Goal: Information Seeking & Learning: Compare options

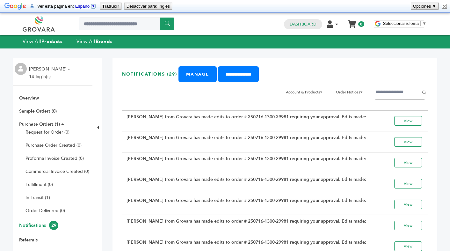
click at [46, 28] on link at bounding box center [46, 23] width 46 height 15
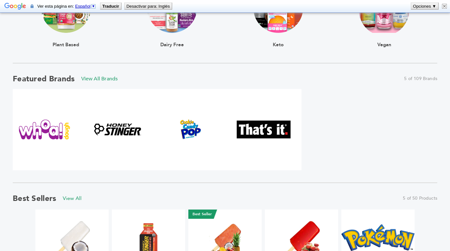
scroll to position [269, 0]
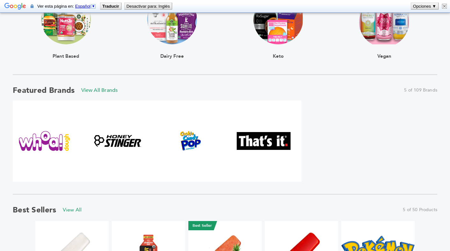
click at [44, 149] on img at bounding box center [45, 141] width 54 height 20
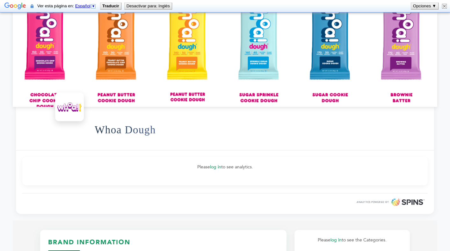
scroll to position [76, 0]
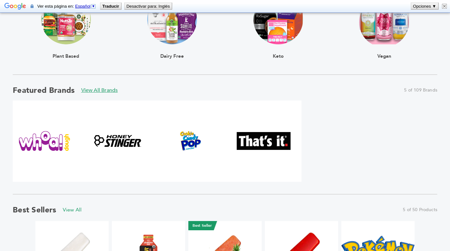
click at [107, 92] on link "View All Brands" at bounding box center [99, 90] width 37 height 7
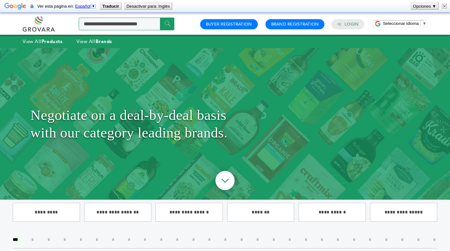
click at [132, 24] on input "Search a product or brand..." at bounding box center [127, 24] width 96 height 13
type input "******"
click at [167, 24] on input "******" at bounding box center [167, 24] width 14 height 12
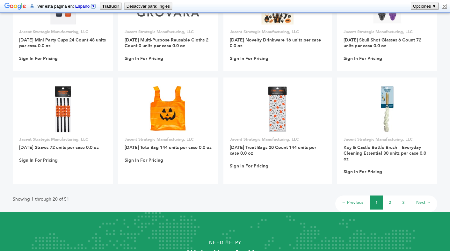
scroll to position [482, 0]
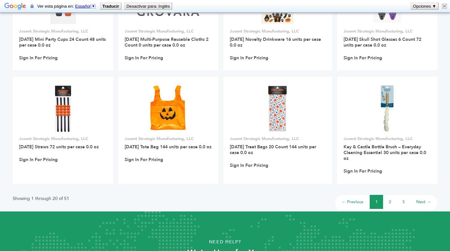
click at [389, 199] on link "2" at bounding box center [389, 202] width 2 height 6
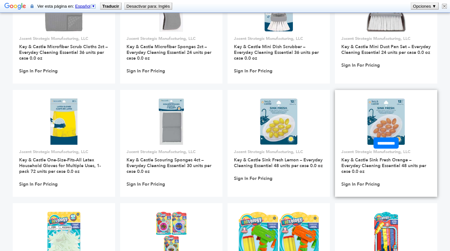
scroll to position [225, 0]
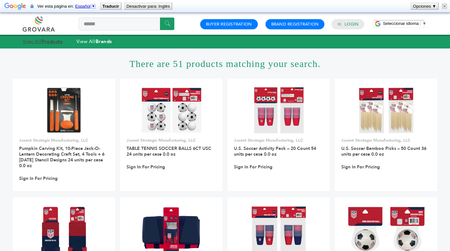
click at [44, 43] on strong "Products" at bounding box center [51, 41] width 21 height 6
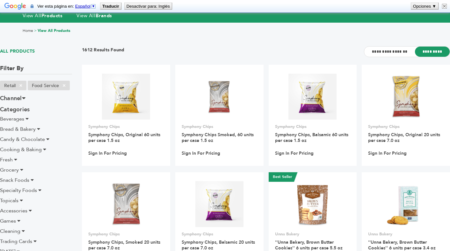
scroll to position [54, 0]
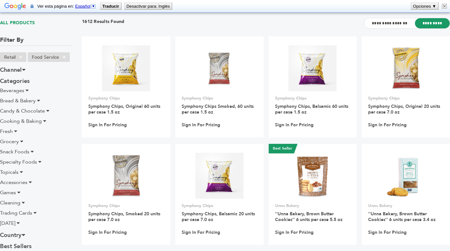
click at [46, 112] on icon at bounding box center [47, 110] width 3 height 5
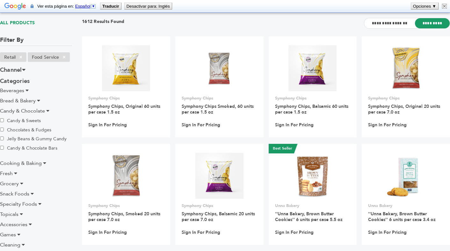
click at [44, 160] on icon at bounding box center [44, 162] width 3 height 5
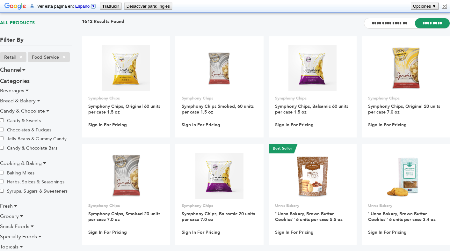
scroll to position [80, 0]
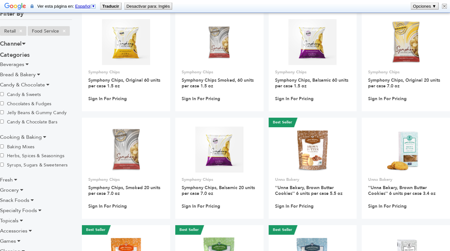
click at [15, 177] on icon at bounding box center [15, 179] width 3 height 5
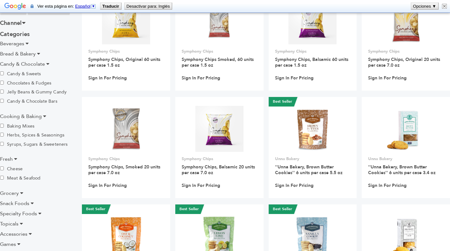
scroll to position [112, 0]
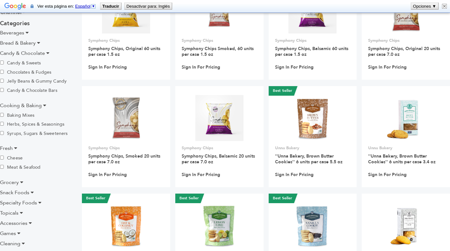
click at [22, 179] on icon at bounding box center [21, 181] width 3 height 5
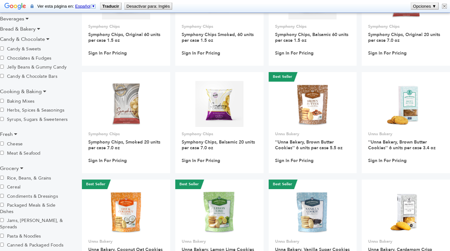
scroll to position [134, 0]
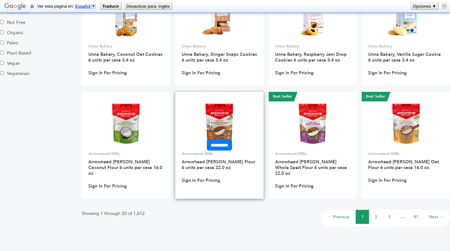
scroll to position [429, 0]
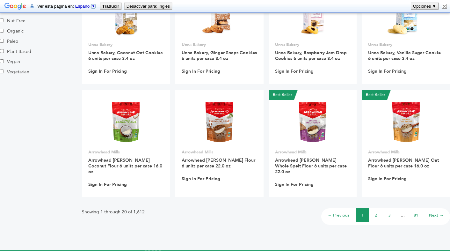
click at [373, 210] on li "2" at bounding box center [375, 215] width 13 height 14
click at [376, 212] on link "2" at bounding box center [375, 215] width 2 height 6
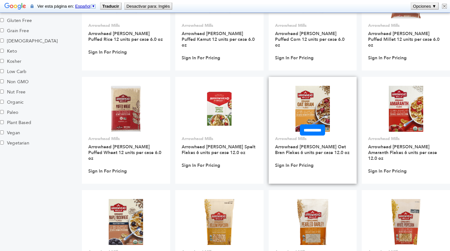
scroll to position [465, 0]
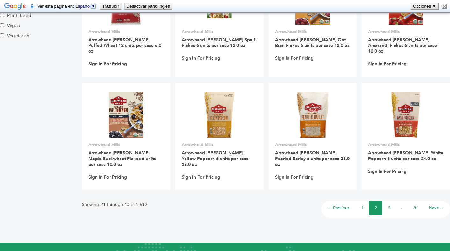
click at [387, 201] on li "3" at bounding box center [388, 208] width 13 height 14
click at [389, 205] on link "3" at bounding box center [389, 208] width 2 height 6
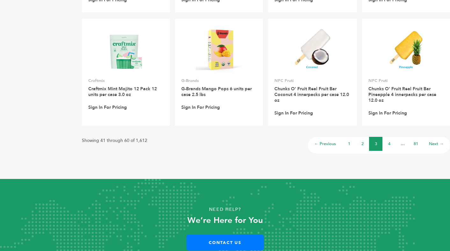
scroll to position [501, 0]
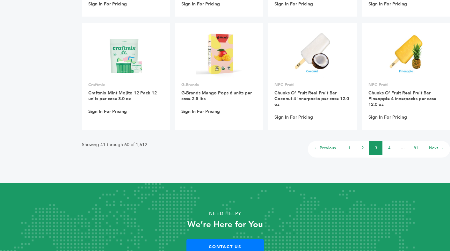
click at [388, 145] on link "4" at bounding box center [389, 148] width 2 height 6
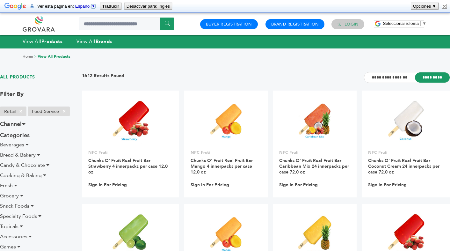
click at [355, 22] on link "Login" at bounding box center [351, 24] width 14 height 6
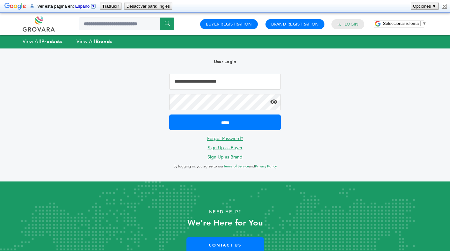
type input "**********"
click at [274, 103] on icon at bounding box center [273, 102] width 7 height 6
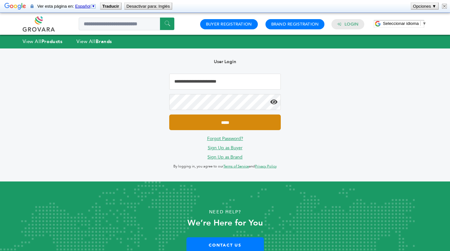
click at [257, 118] on input "*****" at bounding box center [224, 122] width 111 height 16
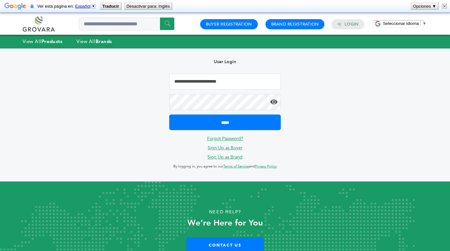
type input "**********"
click at [274, 100] on icon at bounding box center [273, 102] width 7 height 6
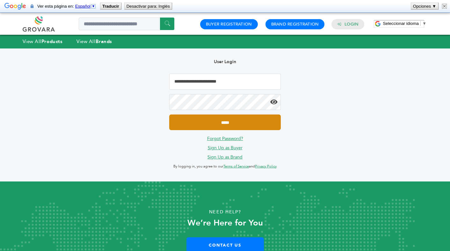
click at [244, 123] on input "*****" at bounding box center [224, 122] width 111 height 16
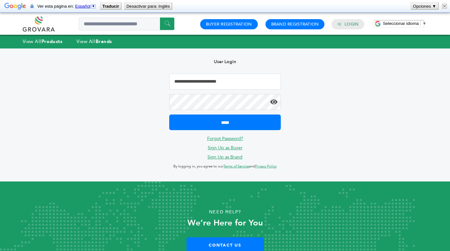
type input "**********"
click at [275, 101] on icon at bounding box center [273, 102] width 7 height 6
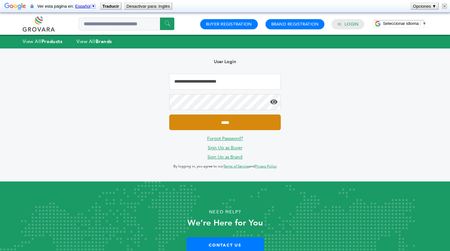
click at [231, 125] on input "*****" at bounding box center [224, 122] width 111 height 16
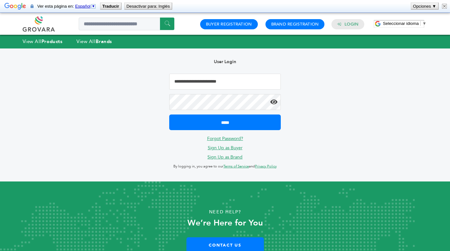
type input "**********"
click at [274, 102] on icon at bounding box center [273, 102] width 7 height 6
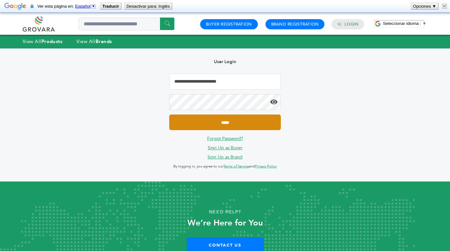
click at [252, 117] on input "*****" at bounding box center [224, 122] width 111 height 16
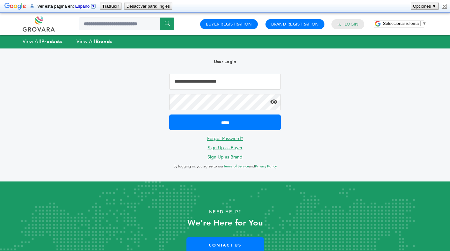
type input "**********"
click at [274, 103] on icon at bounding box center [273, 102] width 7 height 6
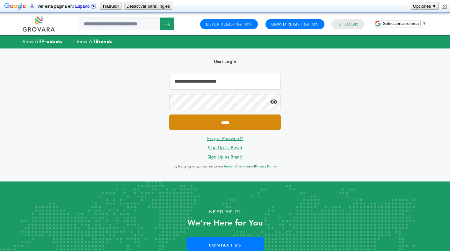
click at [262, 114] on input "*****" at bounding box center [224, 122] width 111 height 16
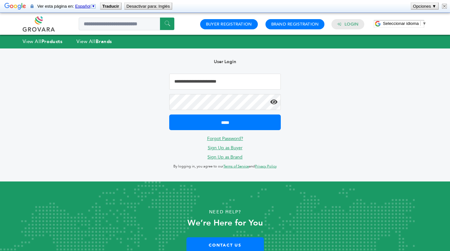
type input "**********"
click at [273, 103] on icon at bounding box center [273, 102] width 7 height 6
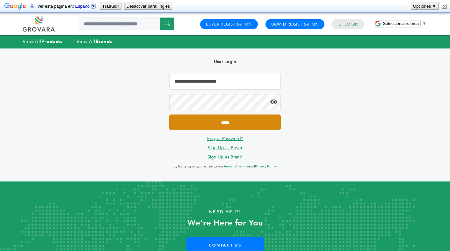
click at [241, 122] on input "*****" at bounding box center [224, 122] width 111 height 16
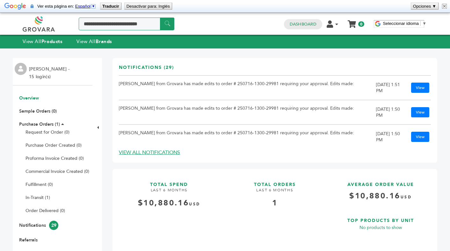
click at [122, 25] on input "Search a product or brand..." at bounding box center [127, 24] width 96 height 13
type input "****"
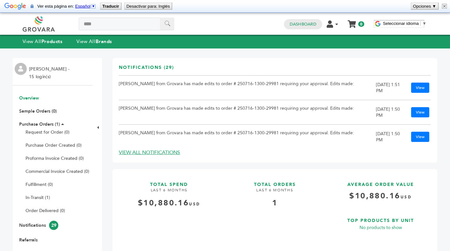
click at [163, 26] on input "******" at bounding box center [167, 24] width 14 height 12
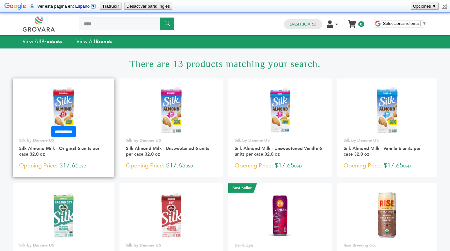
click at [76, 101] on img at bounding box center [63, 110] width 46 height 46
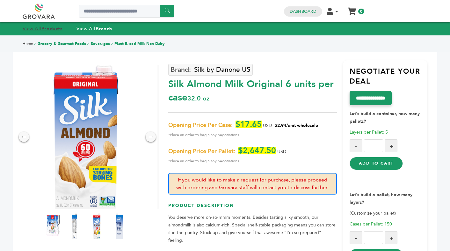
click at [50, 30] on strong "Products" at bounding box center [51, 28] width 21 height 6
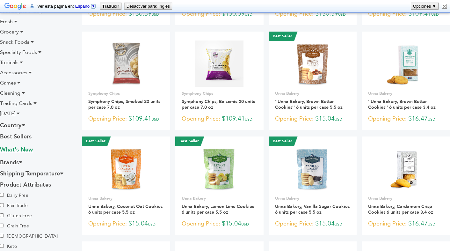
scroll to position [41, 0]
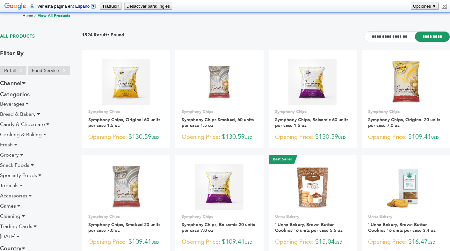
click at [38, 115] on icon at bounding box center [38, 113] width 3 height 5
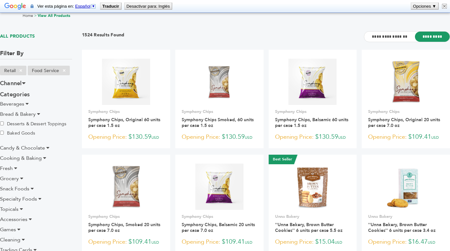
click at [49, 146] on icon at bounding box center [47, 147] width 3 height 5
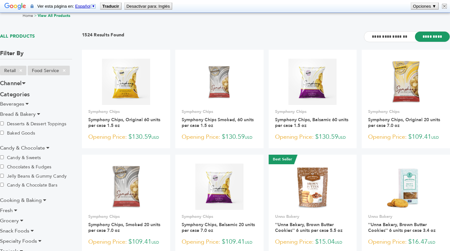
click at [44, 197] on icon at bounding box center [44, 199] width 3 height 5
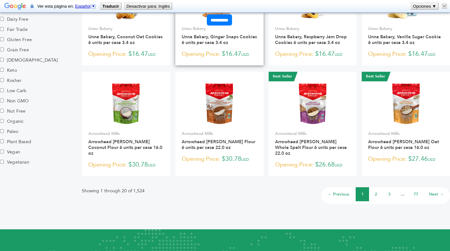
scroll to position [462, 0]
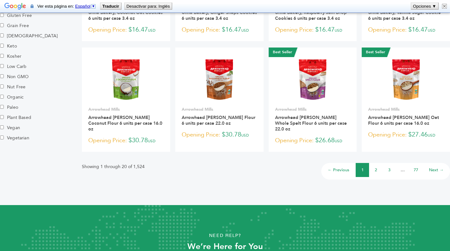
click at [376, 167] on link "2" at bounding box center [375, 170] width 2 height 6
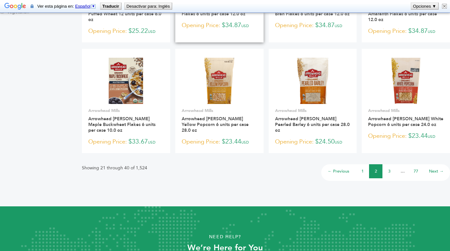
scroll to position [502, 0]
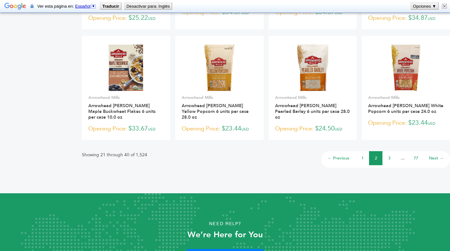
click at [388, 155] on link "3" at bounding box center [389, 158] width 2 height 6
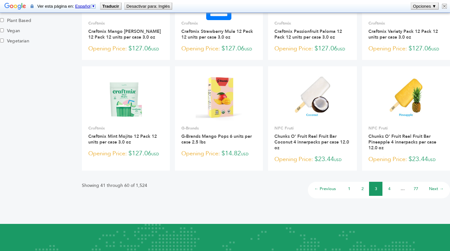
scroll to position [468, 0]
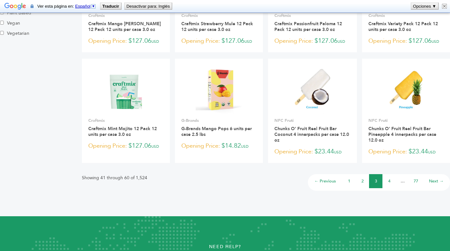
click at [388, 178] on link "4" at bounding box center [389, 181] width 2 height 6
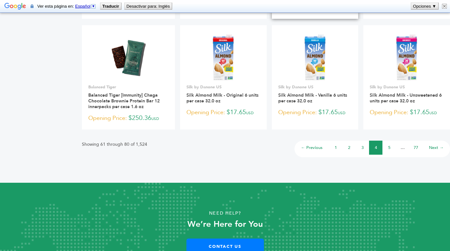
scroll to position [527, 0]
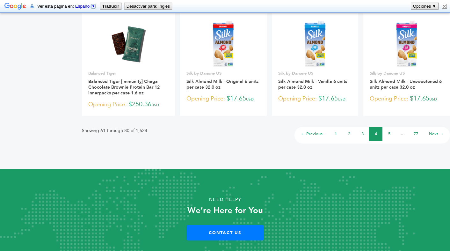
click at [388, 137] on link "5" at bounding box center [389, 134] width 2 height 6
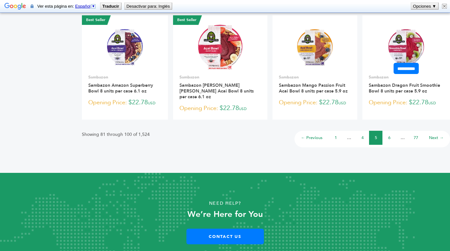
scroll to position [516, 0]
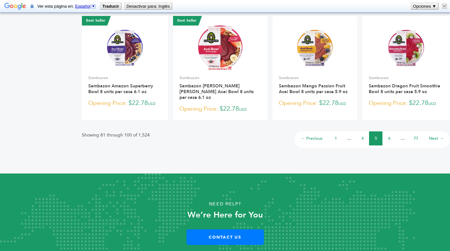
click at [389, 135] on link "6" at bounding box center [389, 138] width 2 height 6
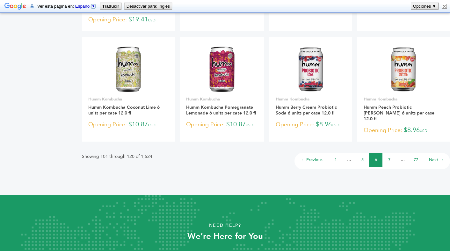
scroll to position [501, 0]
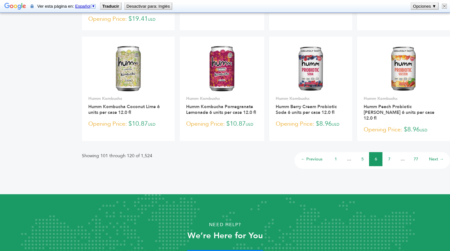
click at [388, 156] on link "7" at bounding box center [389, 159] width 2 height 6
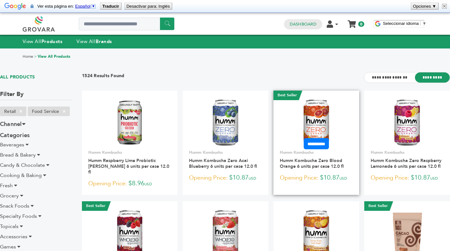
click at [320, 120] on img at bounding box center [315, 122] width 25 height 46
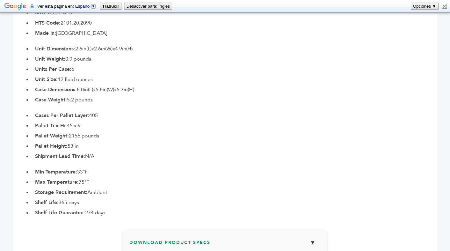
scroll to position [151, 0]
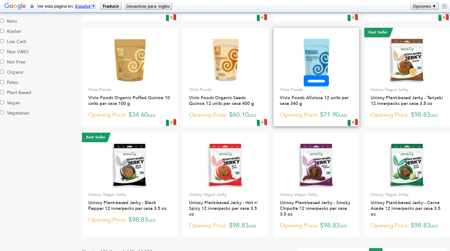
scroll to position [421, 0]
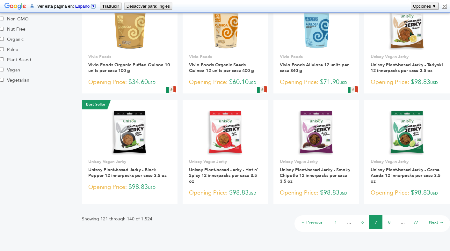
click at [388, 219] on link "8" at bounding box center [389, 222] width 2 height 6
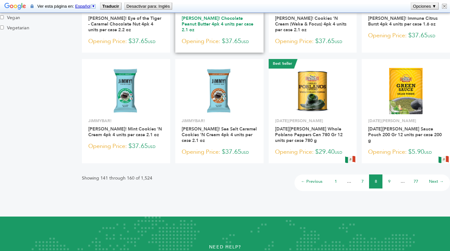
scroll to position [484, 0]
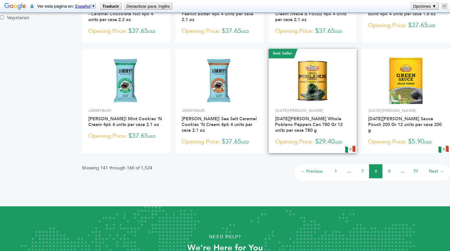
click at [264, 168] on div "Showing 141 through 160 of 1,524 ← Previous 1 … 7 8 9 … 77 Next →" at bounding box center [266, 169] width 368 height 21
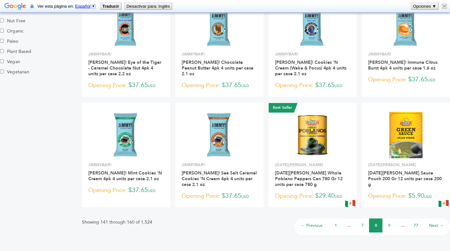
scroll to position [430, 0]
click at [386, 218] on li "9" at bounding box center [388, 225] width 13 height 14
click at [388, 222] on link "9" at bounding box center [389, 225] width 2 height 6
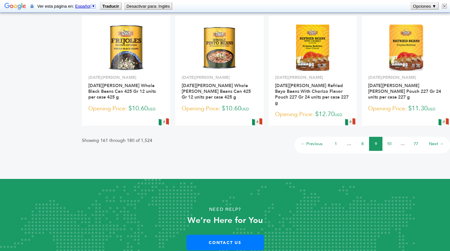
scroll to position [522, 0]
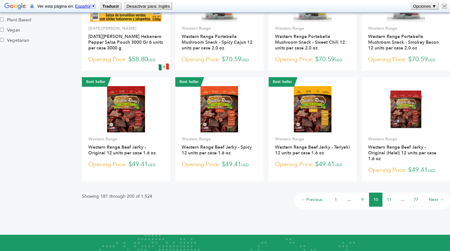
scroll to position [479, 0]
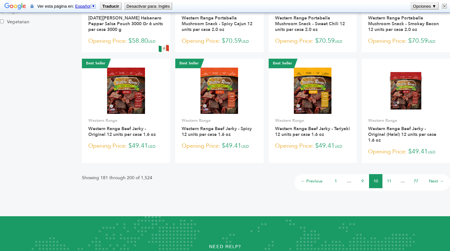
click at [389, 178] on link "11" at bounding box center [388, 181] width 4 height 6
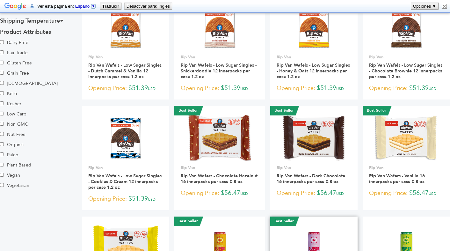
scroll to position [242, 0]
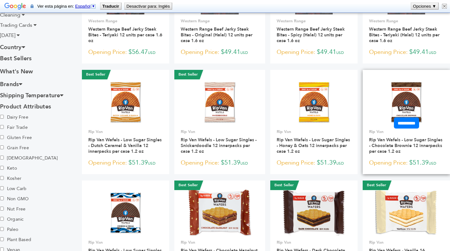
click at [407, 96] on img at bounding box center [406, 102] width 35 height 46
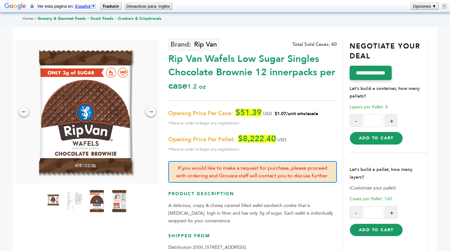
scroll to position [38, 0]
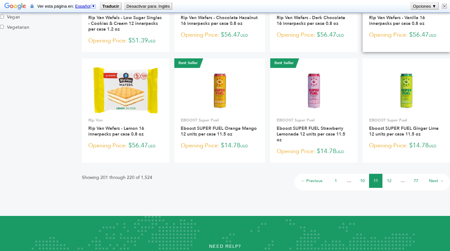
scroll to position [507, 0]
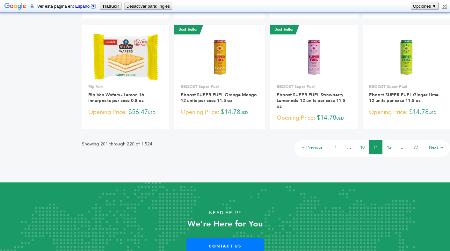
click at [391, 148] on li "12" at bounding box center [388, 147] width 13 height 14
click at [389, 146] on link "12" at bounding box center [388, 147] width 4 height 6
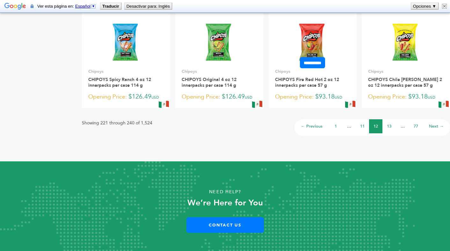
scroll to position [499, 0]
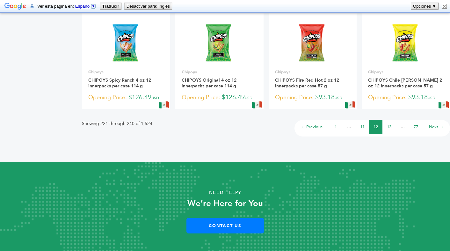
click at [390, 127] on link "13" at bounding box center [388, 127] width 4 height 6
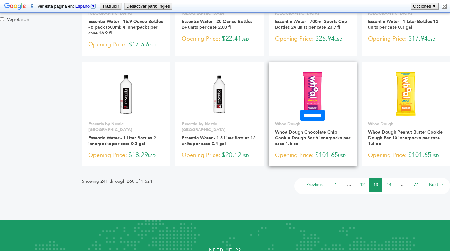
scroll to position [521, 0]
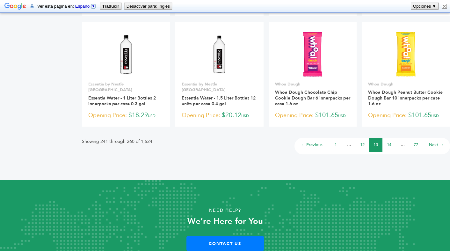
click at [387, 142] on link "14" at bounding box center [388, 145] width 4 height 6
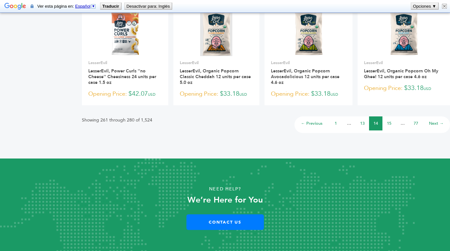
scroll to position [531, 0]
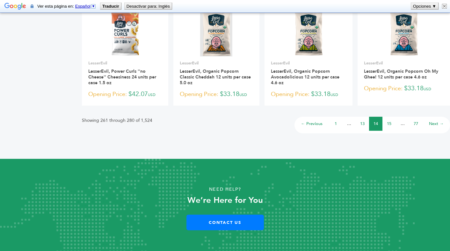
click at [388, 126] on link "15" at bounding box center [388, 124] width 4 height 6
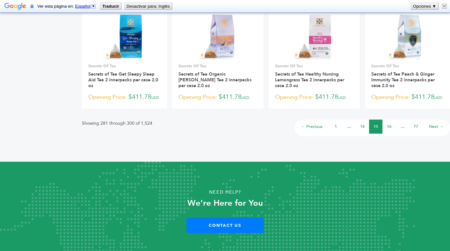
scroll to position [522, 0]
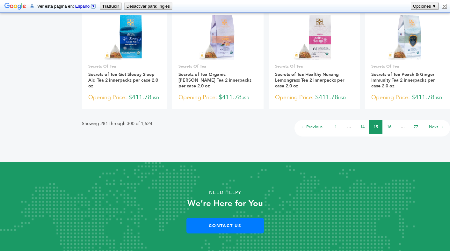
click at [386, 124] on link "16" at bounding box center [388, 127] width 4 height 6
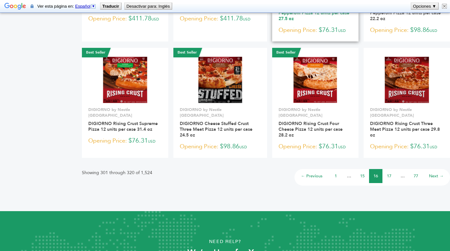
scroll to position [522, 0]
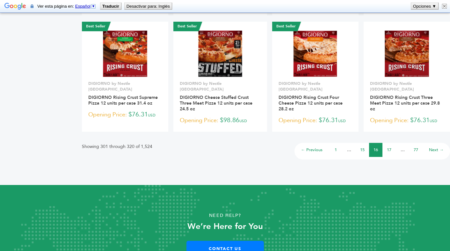
click at [389, 147] on link "17" at bounding box center [388, 150] width 4 height 6
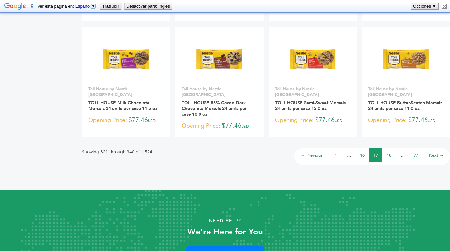
scroll to position [522, 0]
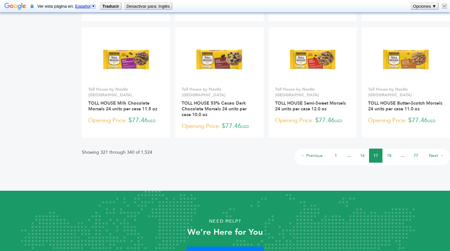
click at [390, 152] on link "18" at bounding box center [388, 155] width 4 height 6
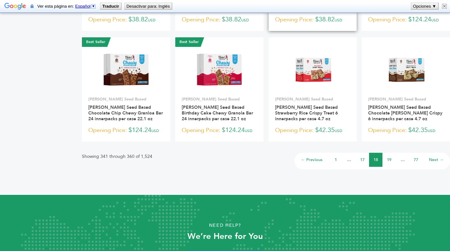
scroll to position [499, 0]
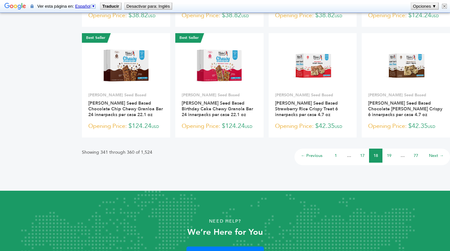
click at [389, 158] on link "19" at bounding box center [388, 155] width 4 height 6
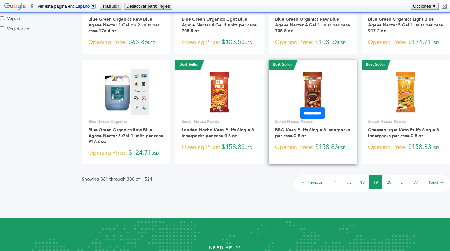
scroll to position [472, 0]
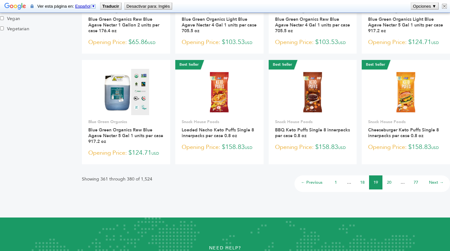
click at [387, 185] on link "20" at bounding box center [388, 182] width 4 height 6
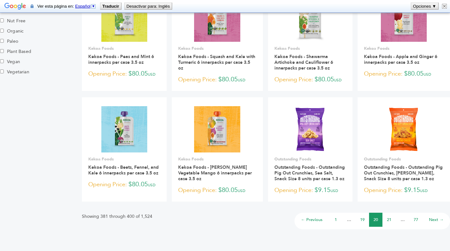
scroll to position [488, 0]
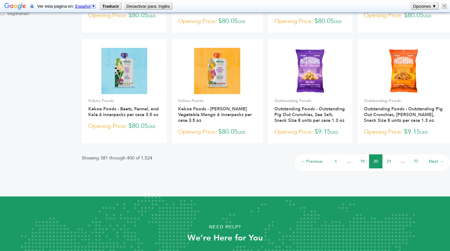
click at [390, 164] on link "21" at bounding box center [388, 161] width 4 height 6
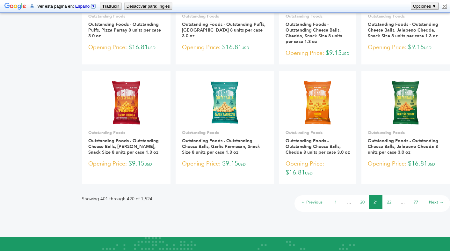
scroll to position [496, 0]
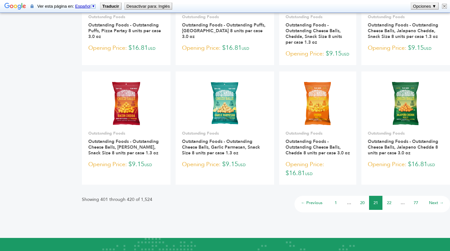
click at [390, 200] on link "22" at bounding box center [388, 203] width 4 height 6
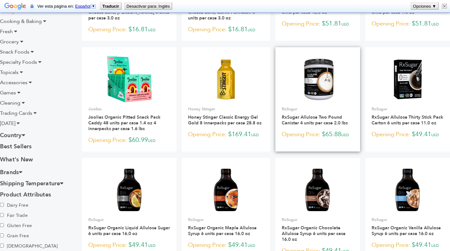
scroll to position [154, 0]
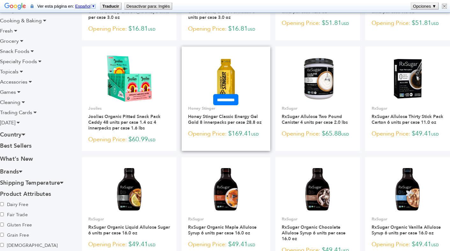
click at [224, 81] on img at bounding box center [226, 78] width 46 height 46
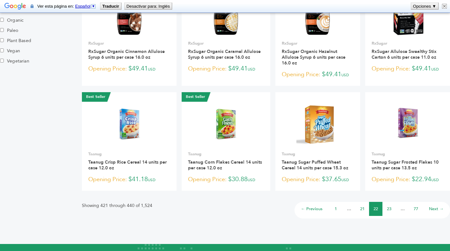
scroll to position [442, 0]
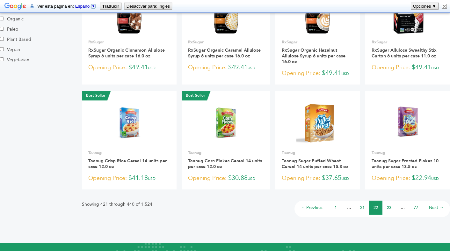
click at [389, 204] on link "23" at bounding box center [388, 207] width 4 height 6
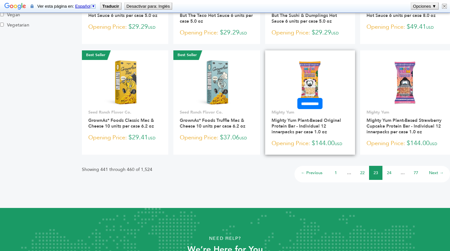
scroll to position [485, 0]
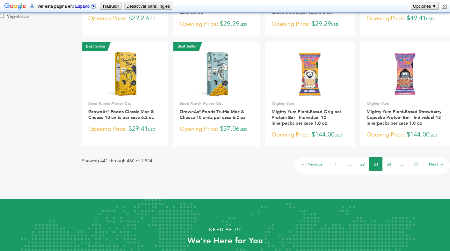
click at [388, 167] on link "24" at bounding box center [388, 164] width 4 height 6
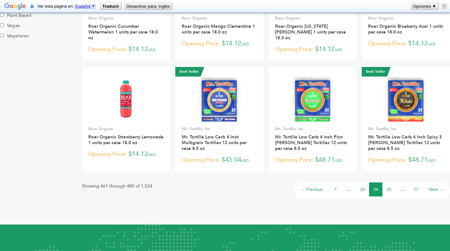
scroll to position [467, 0]
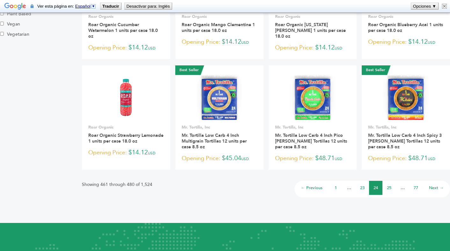
click at [388, 187] on link "25" at bounding box center [388, 188] width 4 height 6
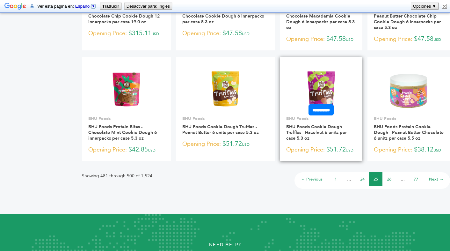
scroll to position [506, 0]
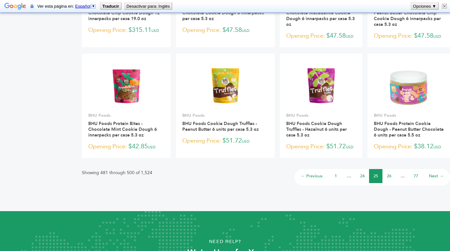
click at [387, 173] on link "26" at bounding box center [388, 176] width 4 height 6
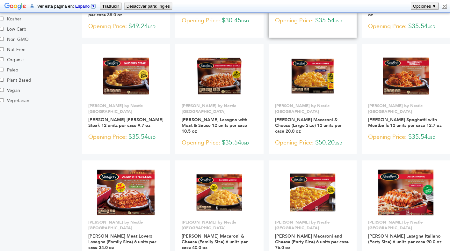
scroll to position [461, 0]
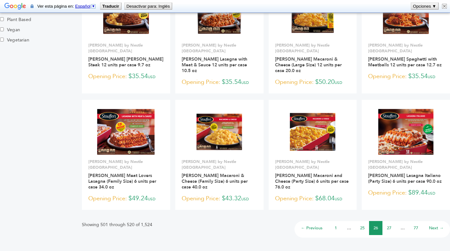
click at [386, 225] on link "27" at bounding box center [388, 228] width 4 height 6
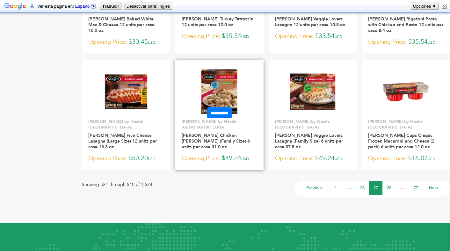
scroll to position [507, 0]
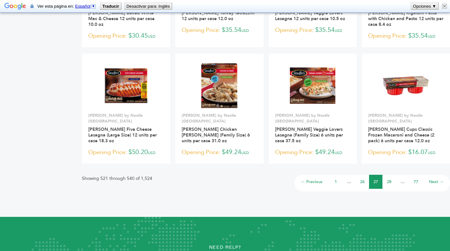
click at [388, 179] on link "28" at bounding box center [388, 182] width 4 height 6
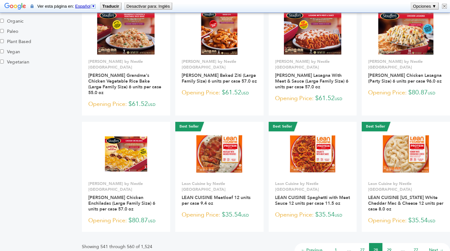
scroll to position [445, 0]
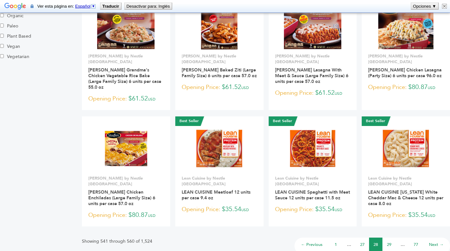
click at [389, 241] on link "29" at bounding box center [388, 244] width 4 height 6
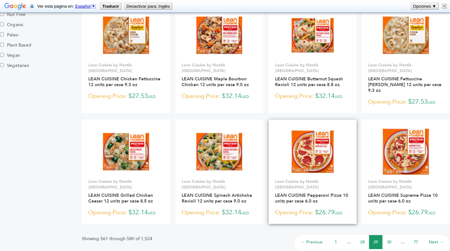
scroll to position [438, 0]
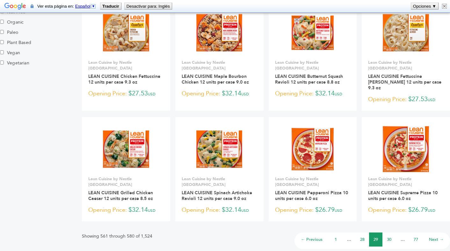
click at [387, 232] on li "30" at bounding box center [388, 239] width 13 height 14
click at [388, 236] on link "30" at bounding box center [388, 239] width 4 height 6
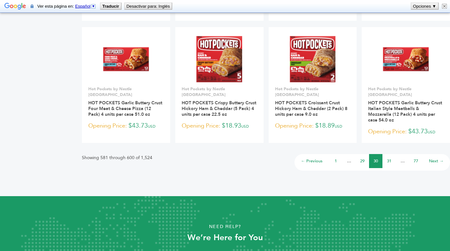
scroll to position [528, 0]
click at [390, 158] on link "31" at bounding box center [388, 161] width 4 height 6
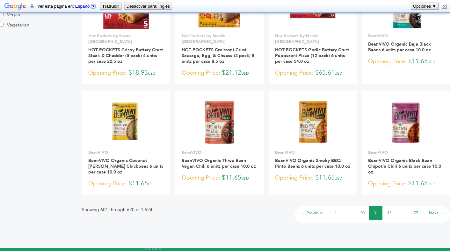
scroll to position [481, 0]
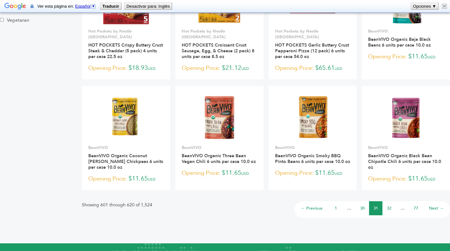
click at [388, 205] on link "32" at bounding box center [388, 208] width 4 height 6
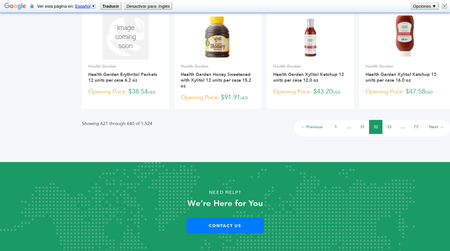
scroll to position [495, 0]
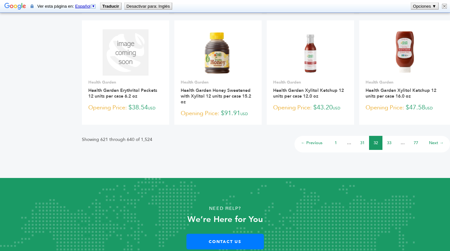
click at [389, 141] on link "33" at bounding box center [388, 143] width 4 height 6
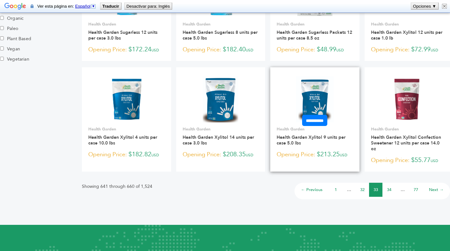
scroll to position [460, 0]
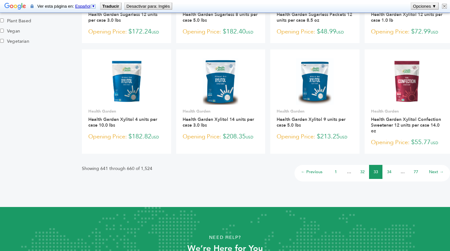
click at [389, 171] on link "34" at bounding box center [388, 172] width 4 height 6
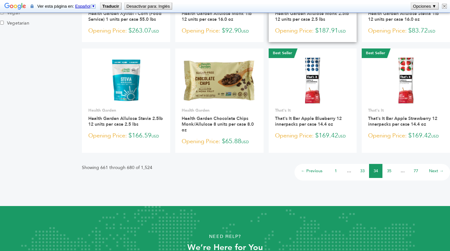
scroll to position [479, 0]
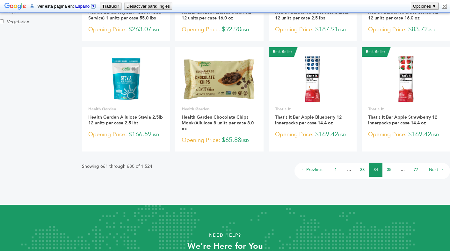
click at [388, 172] on link "35" at bounding box center [388, 170] width 4 height 6
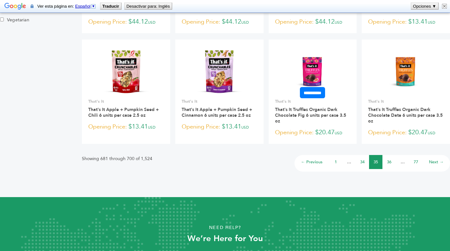
scroll to position [482, 0]
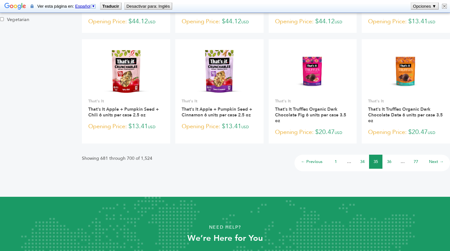
click at [387, 163] on link "36" at bounding box center [388, 162] width 4 height 6
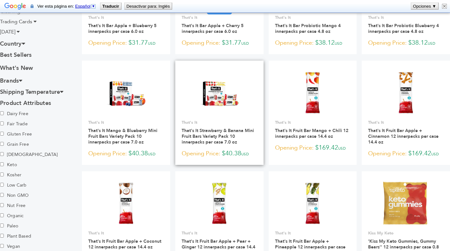
scroll to position [245, 0]
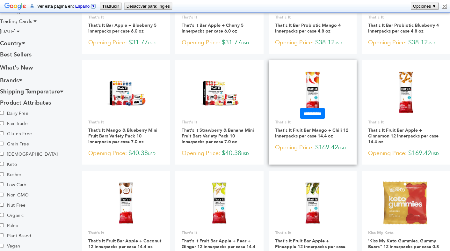
click at [317, 100] on img at bounding box center [312, 92] width 46 height 46
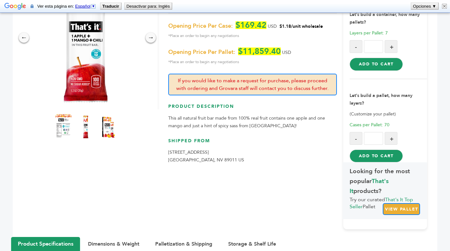
scroll to position [84, 0]
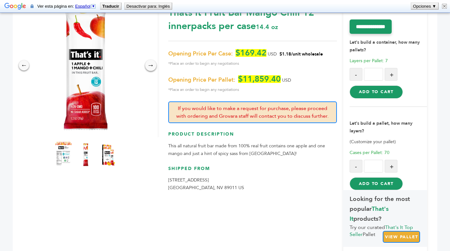
click at [152, 69] on div "→" at bounding box center [150, 65] width 11 height 11
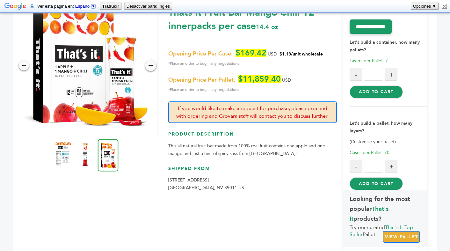
click at [152, 69] on div "→" at bounding box center [150, 65] width 11 height 11
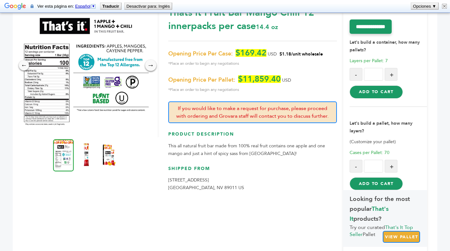
click at [152, 69] on div "→" at bounding box center [150, 65] width 11 height 11
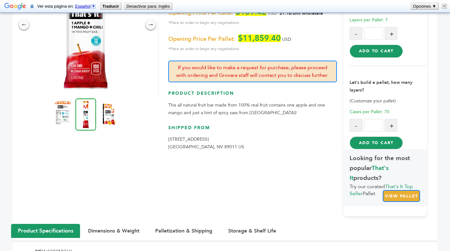
scroll to position [145, 0]
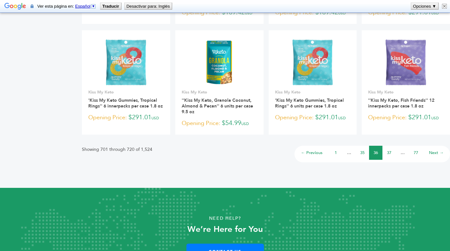
scroll to position [493, 0]
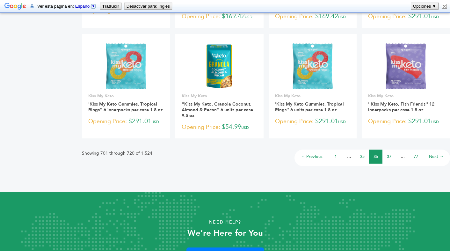
click at [386, 156] on link "37" at bounding box center [388, 156] width 4 height 6
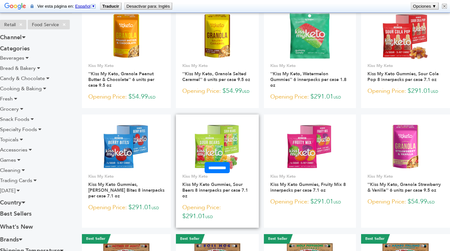
scroll to position [87, 0]
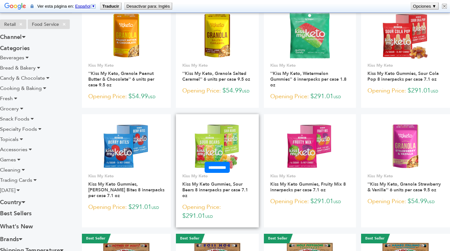
click at [223, 145] on img at bounding box center [217, 146] width 46 height 46
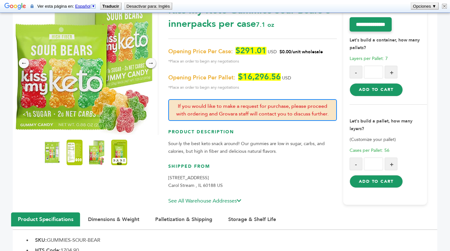
scroll to position [87, 0]
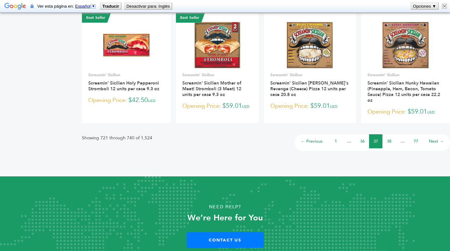
scroll to position [528, 0]
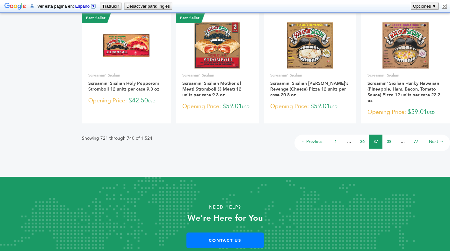
click at [389, 138] on link "38" at bounding box center [388, 141] width 4 height 6
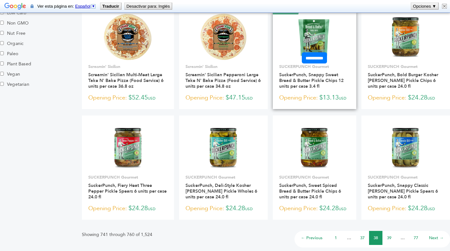
scroll to position [478, 0]
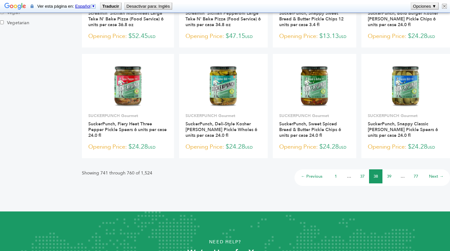
click at [389, 175] on link "39" at bounding box center [388, 176] width 4 height 6
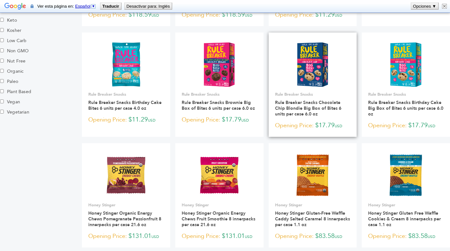
scroll to position [399, 0]
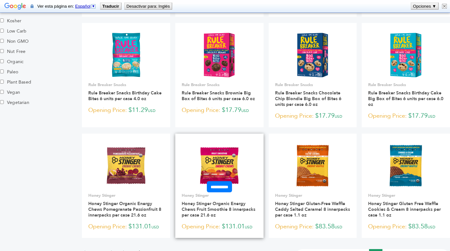
click at [222, 163] on img at bounding box center [219, 165] width 46 height 46
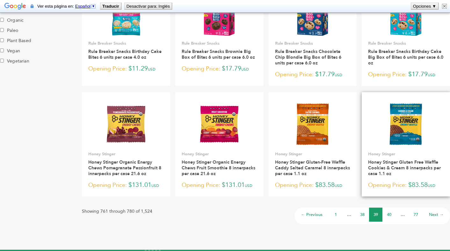
scroll to position [443, 0]
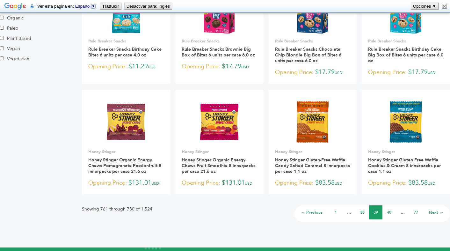
click at [387, 209] on link "40" at bounding box center [388, 212] width 4 height 6
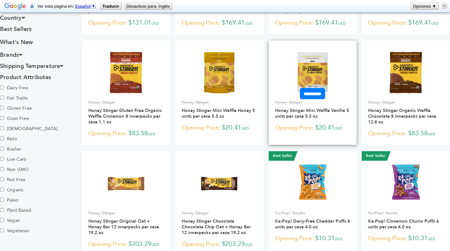
scroll to position [271, 0]
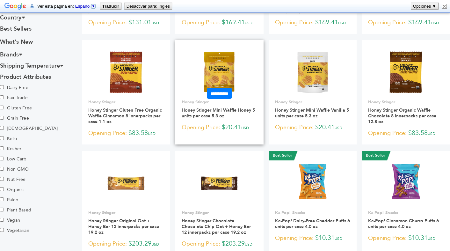
click at [245, 76] on link at bounding box center [219, 72] width 88 height 54
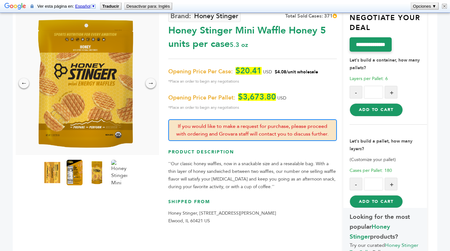
scroll to position [70, 0]
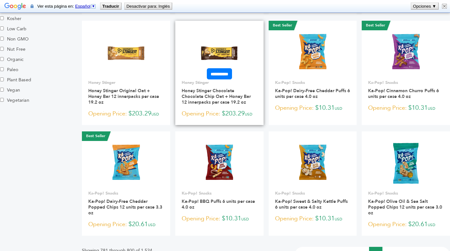
scroll to position [469, 0]
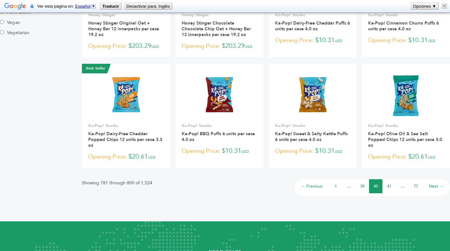
click at [388, 186] on link "41" at bounding box center [388, 186] width 4 height 6
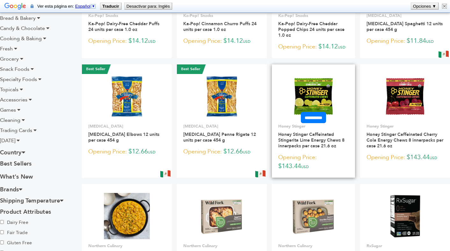
scroll to position [119, 0]
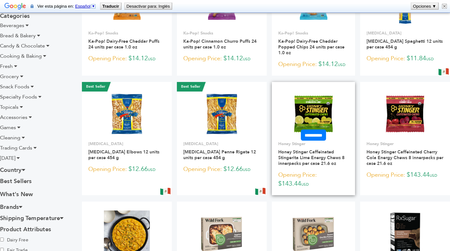
click at [325, 110] on img at bounding box center [313, 114] width 46 height 46
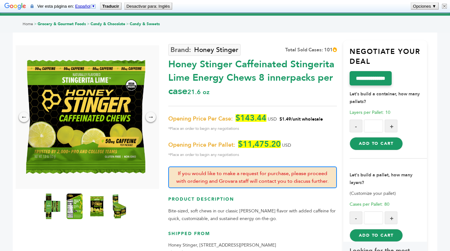
scroll to position [43, 0]
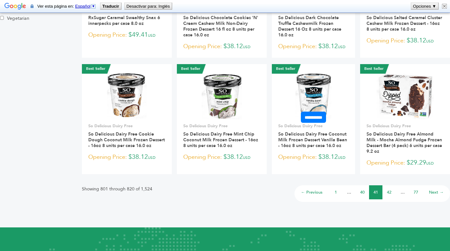
scroll to position [484, 0]
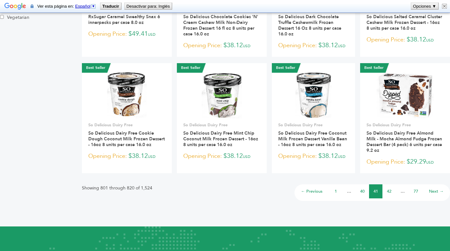
click at [389, 188] on link "42" at bounding box center [388, 191] width 4 height 6
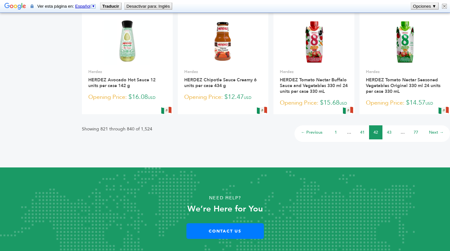
click at [388, 200] on div "Need Help? We’re Here for You Contact Us" at bounding box center [225, 216] width 405 height 58
click at [388, 203] on p "We’re Here for You" at bounding box center [225, 208] width 405 height 11
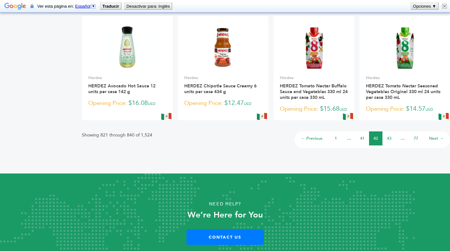
click at [388, 135] on link "43" at bounding box center [388, 138] width 4 height 6
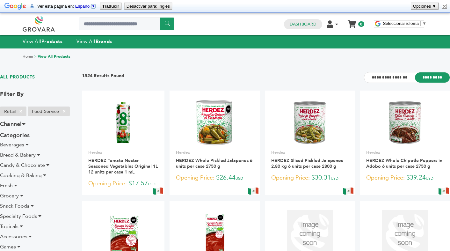
scroll to position [520, 0]
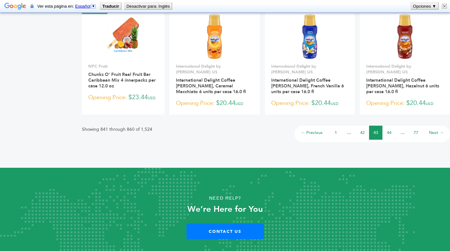
click at [390, 130] on link "44" at bounding box center [388, 133] width 4 height 6
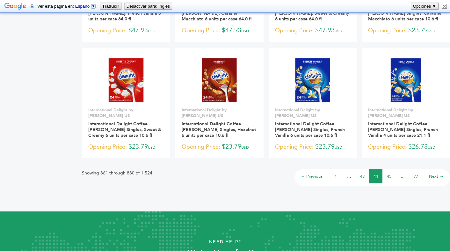
scroll to position [516, 0]
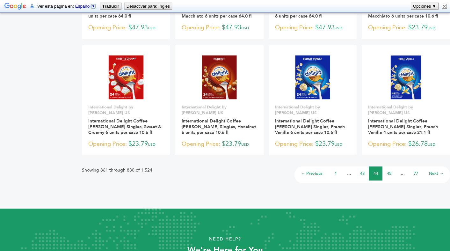
click at [389, 170] on link "45" at bounding box center [388, 173] width 4 height 6
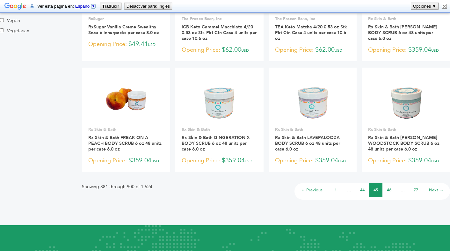
scroll to position [491, 0]
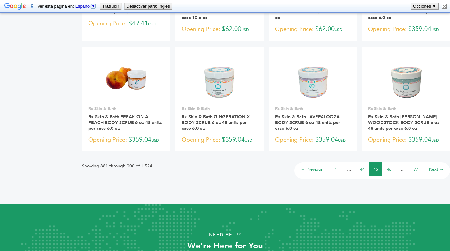
click at [387, 166] on link "46" at bounding box center [388, 169] width 4 height 6
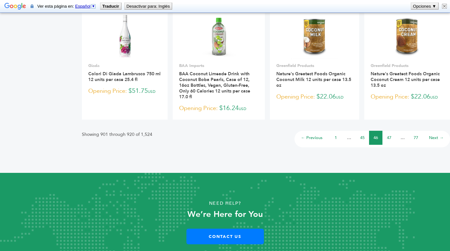
scroll to position [527, 0]
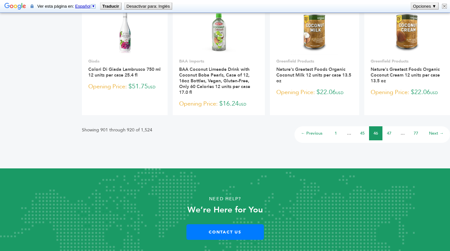
click at [388, 136] on link "47" at bounding box center [388, 133] width 4 height 6
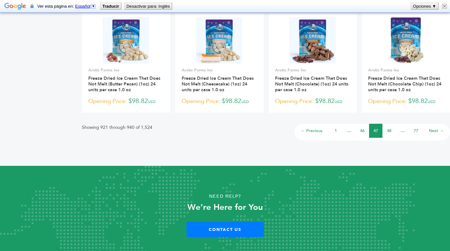
scroll to position [525, 0]
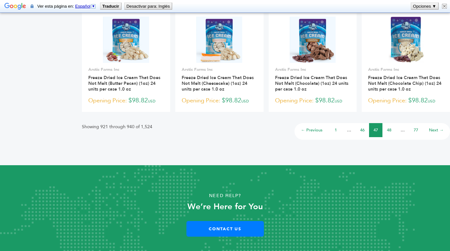
click at [388, 129] on link "48" at bounding box center [388, 130] width 4 height 6
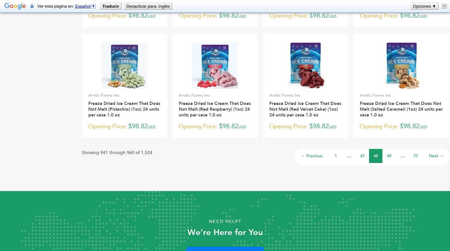
scroll to position [508, 0]
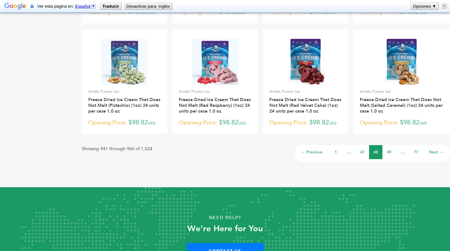
click at [388, 149] on link "49" at bounding box center [388, 152] width 4 height 6
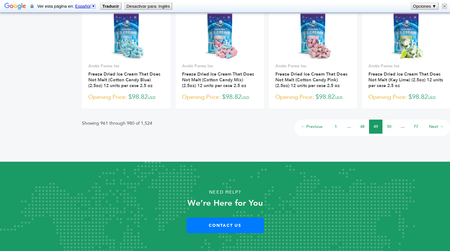
scroll to position [534, 0]
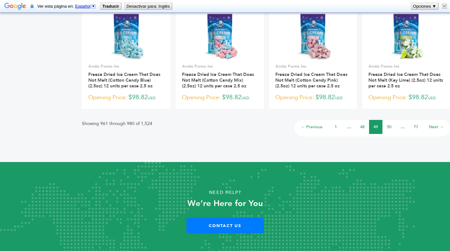
click at [388, 125] on link "50" at bounding box center [388, 127] width 4 height 6
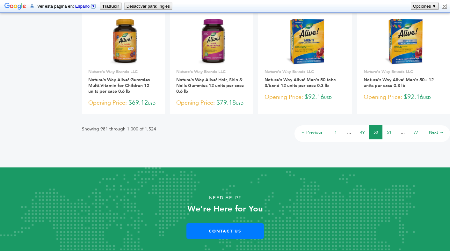
scroll to position [528, 0]
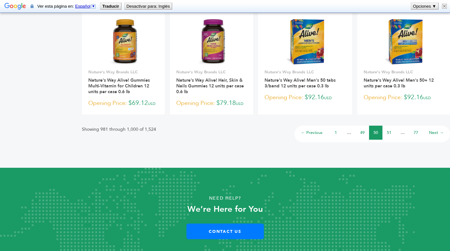
click at [388, 130] on link "51" at bounding box center [388, 133] width 4 height 6
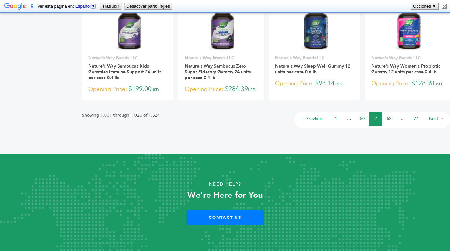
scroll to position [543, 0]
click at [387, 121] on link "52" at bounding box center [388, 119] width 4 height 6
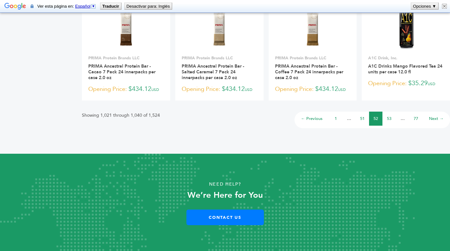
scroll to position [549, 0]
click at [389, 121] on link "53" at bounding box center [388, 119] width 4 height 6
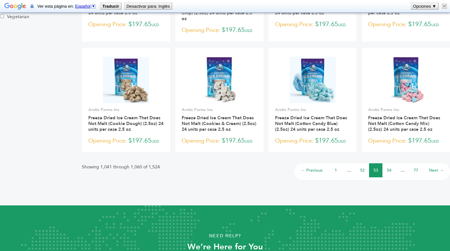
scroll to position [494, 0]
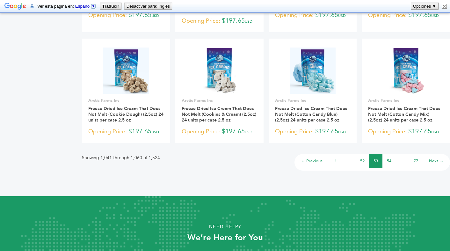
click at [387, 162] on link "54" at bounding box center [388, 161] width 4 height 6
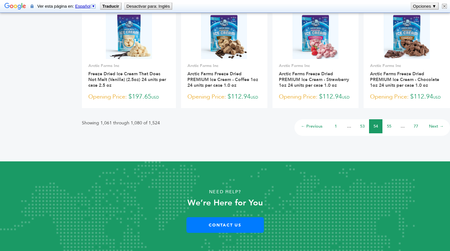
scroll to position [528, 0]
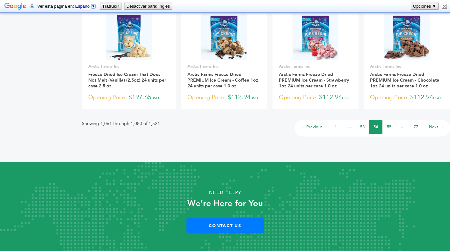
click at [387, 125] on link "55" at bounding box center [388, 127] width 4 height 6
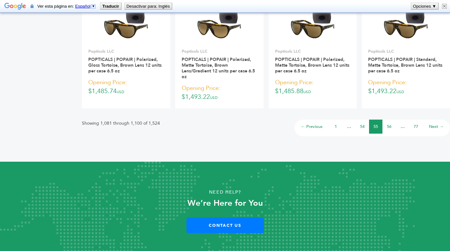
scroll to position [572, 0]
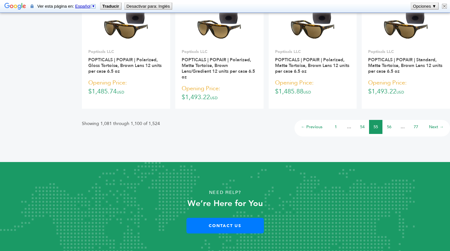
click at [389, 126] on link "56" at bounding box center [388, 127] width 4 height 6
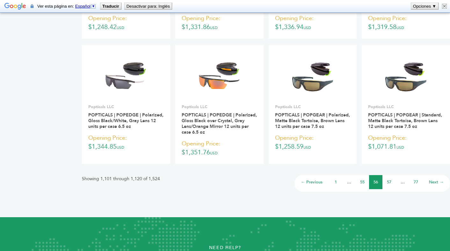
scroll to position [526, 0]
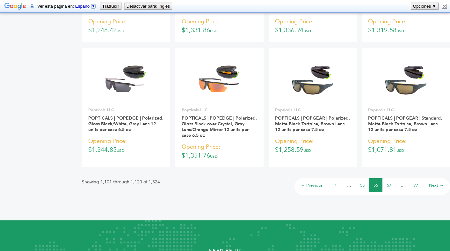
click at [361, 184] on link "55" at bounding box center [362, 185] width 4 height 6
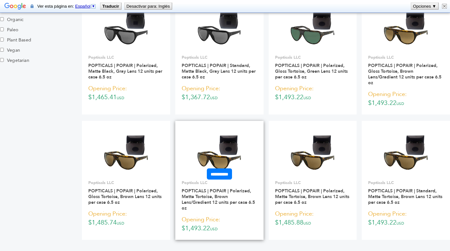
scroll to position [442, 0]
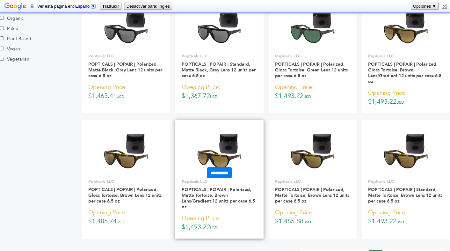
click at [226, 156] on img at bounding box center [219, 151] width 46 height 46
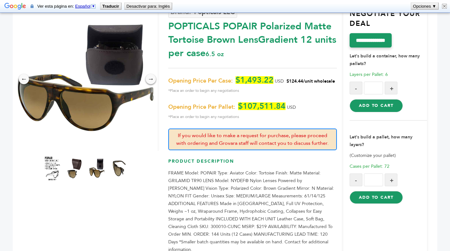
scroll to position [74, 0]
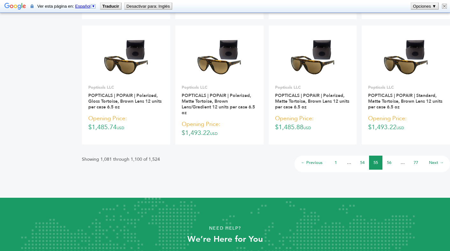
click at [389, 163] on link "56" at bounding box center [388, 162] width 4 height 6
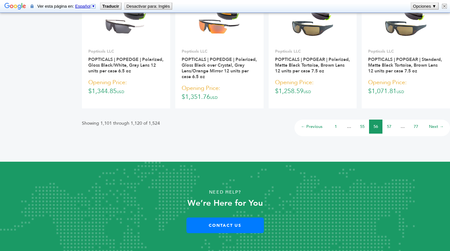
scroll to position [584, 0]
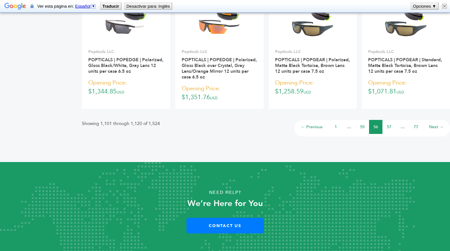
click at [388, 125] on link "57" at bounding box center [388, 127] width 4 height 6
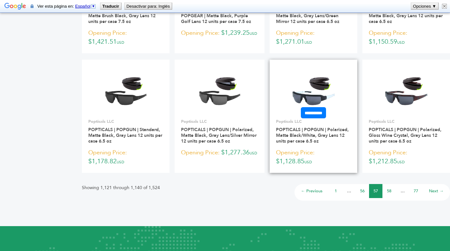
scroll to position [530, 0]
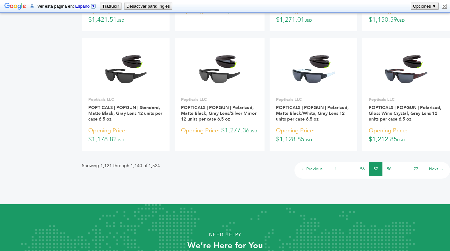
click at [386, 167] on li "58" at bounding box center [388, 169] width 13 height 14
click at [389, 167] on link "58" at bounding box center [388, 169] width 4 height 6
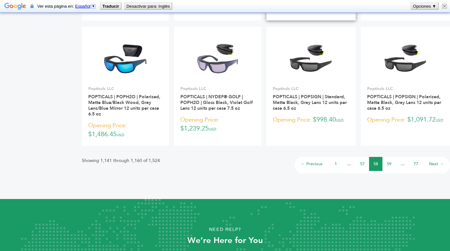
scroll to position [551, 0]
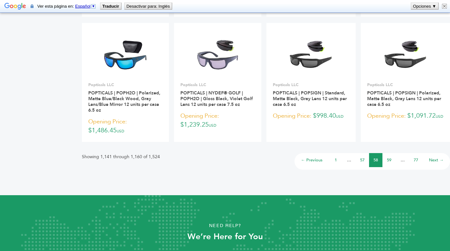
click at [390, 159] on link "59" at bounding box center [388, 160] width 4 height 6
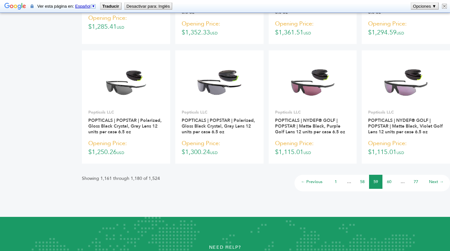
scroll to position [529, 0]
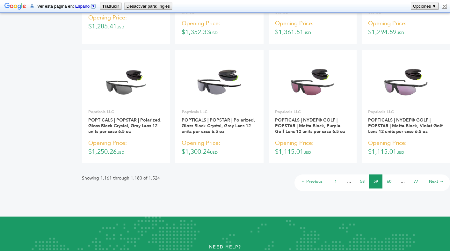
click at [389, 179] on link "60" at bounding box center [388, 181] width 4 height 6
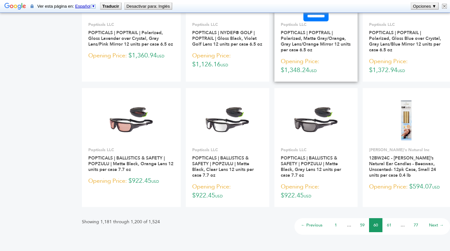
scroll to position [523, 0]
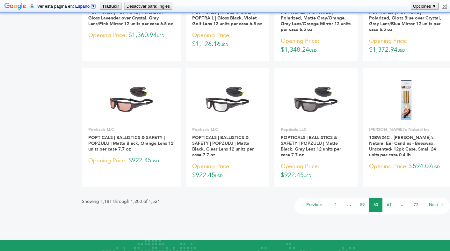
click at [386, 197] on li "61" at bounding box center [388, 204] width 13 height 14
click at [387, 202] on link "61" at bounding box center [388, 205] width 4 height 6
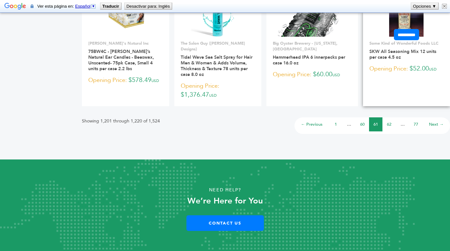
scroll to position [584, 0]
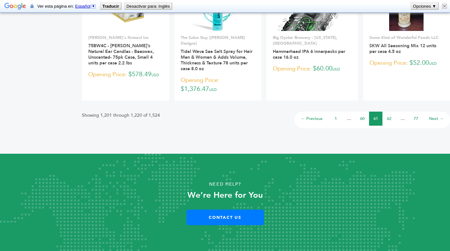
click at [389, 121] on link "62" at bounding box center [388, 119] width 4 height 6
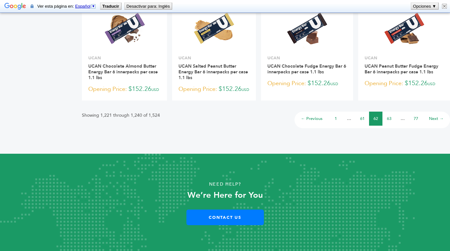
scroll to position [546, 0]
click at [390, 121] on link "63" at bounding box center [388, 119] width 4 height 6
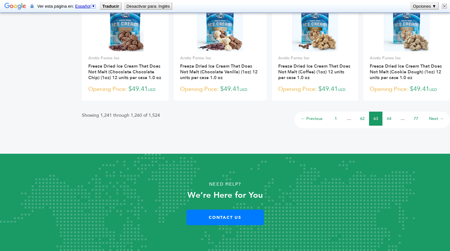
scroll to position [555, 0]
click at [389, 121] on link "64" at bounding box center [388, 119] width 4 height 6
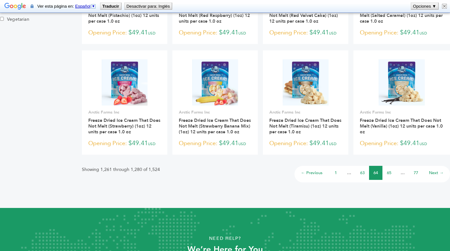
scroll to position [485, 0]
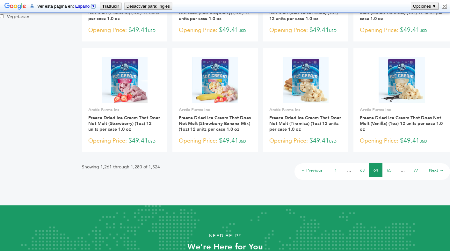
click at [389, 170] on link "65" at bounding box center [388, 170] width 4 height 6
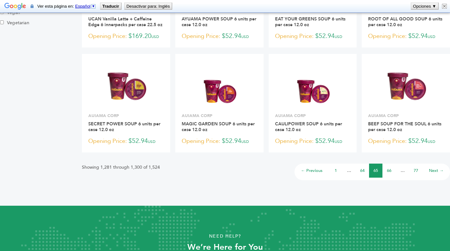
scroll to position [479, 0]
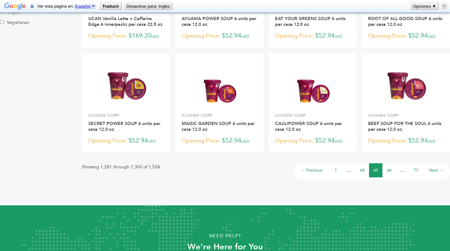
click at [390, 173] on link "66" at bounding box center [388, 170] width 4 height 6
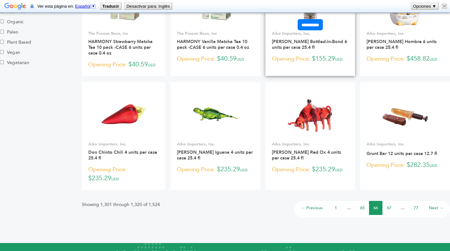
scroll to position [466, 0]
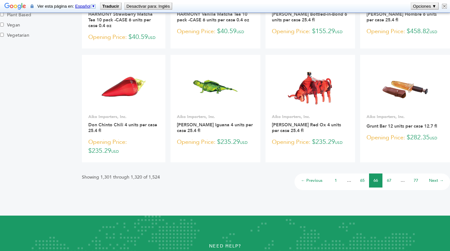
click at [388, 177] on link "67" at bounding box center [388, 180] width 4 height 6
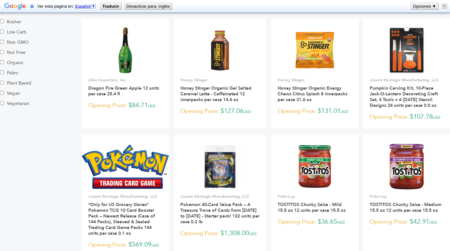
scroll to position [444, 0]
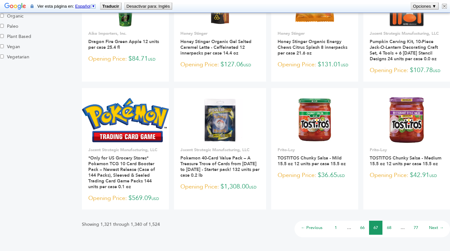
click at [389, 230] on link "68" at bounding box center [388, 227] width 4 height 6
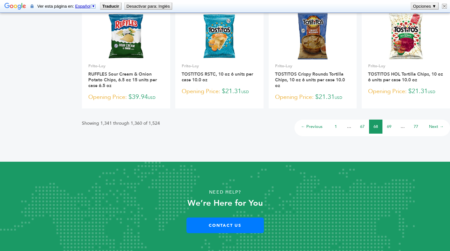
scroll to position [522, 0]
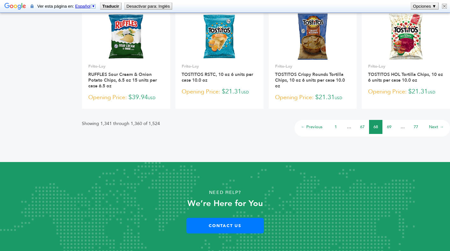
click at [389, 125] on link "69" at bounding box center [388, 127] width 4 height 6
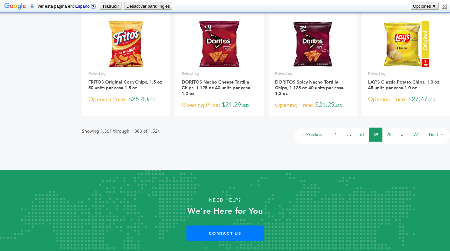
scroll to position [522, 0]
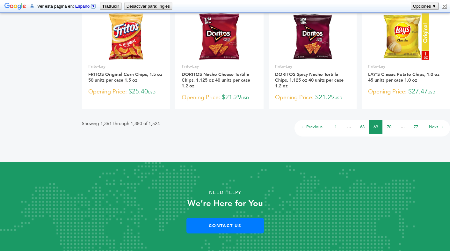
click at [387, 124] on link "70" at bounding box center [388, 127] width 4 height 6
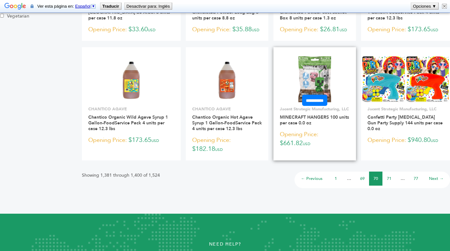
scroll to position [487, 0]
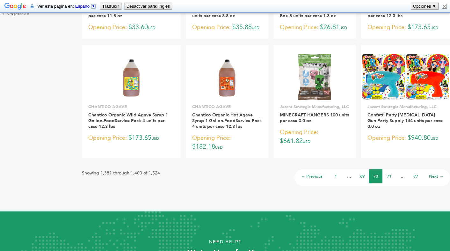
click at [388, 174] on link "71" at bounding box center [388, 176] width 4 height 6
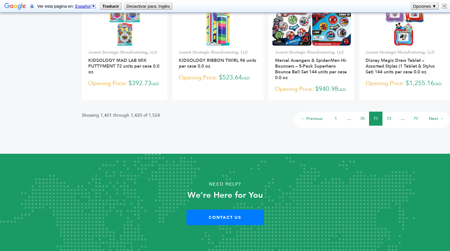
scroll to position [546, 0]
click at [389, 121] on link "72" at bounding box center [388, 119] width 4 height 6
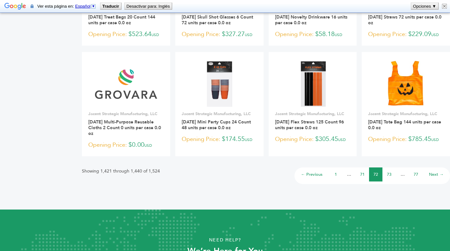
scroll to position [513, 0]
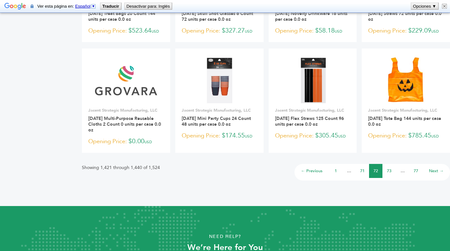
click at [387, 170] on link "73" at bounding box center [388, 171] width 4 height 6
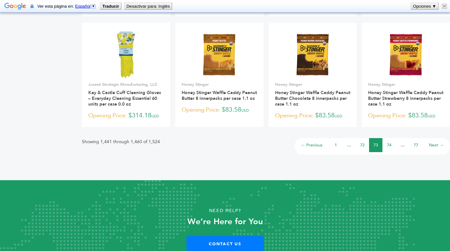
scroll to position [516, 0]
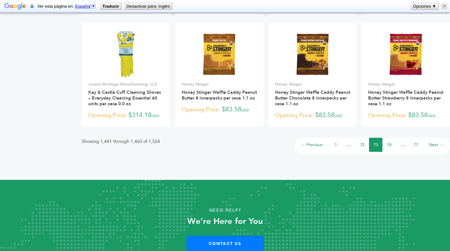
click at [387, 143] on link "74" at bounding box center [388, 145] width 4 height 6
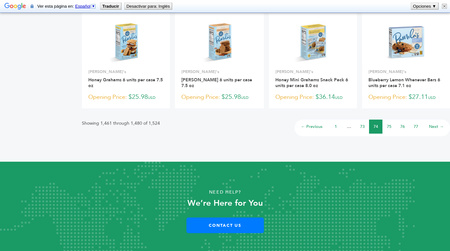
scroll to position [505, 0]
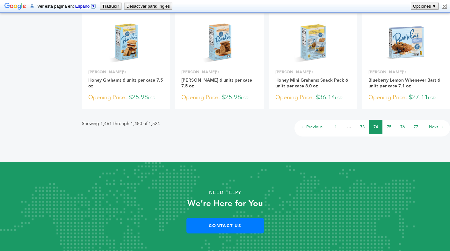
click at [388, 127] on link "75" at bounding box center [388, 127] width 4 height 6
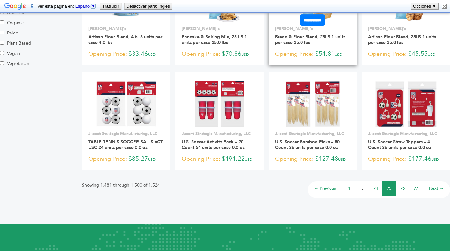
scroll to position [438, 0]
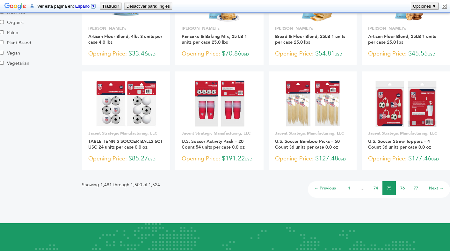
click at [402, 187] on link "76" at bounding box center [402, 188] width 4 height 6
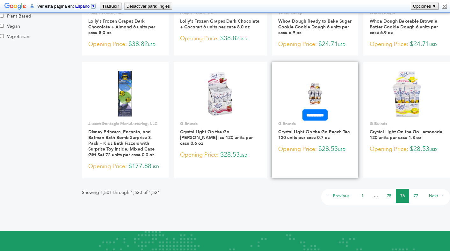
scroll to position [466, 0]
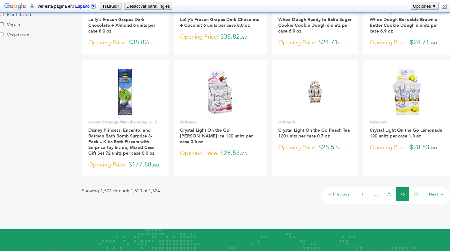
click at [414, 193] on link "77" at bounding box center [415, 194] width 4 height 6
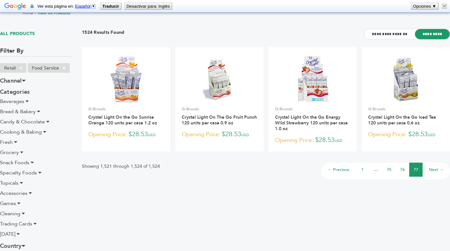
scroll to position [38, 0]
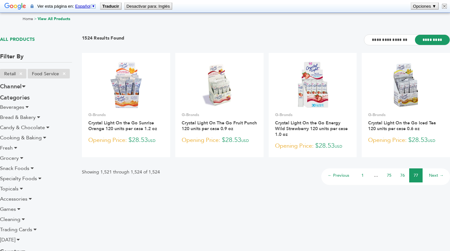
click at [435, 174] on link "Next →" at bounding box center [436, 175] width 15 height 6
click at [361, 174] on link "1" at bounding box center [362, 175] width 2 height 6
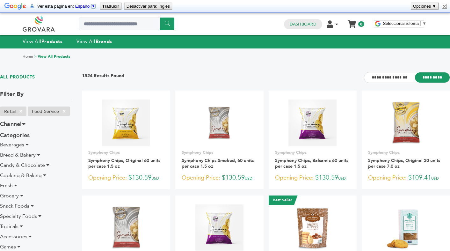
click at [26, 142] on icon at bounding box center [26, 144] width 3 height 5
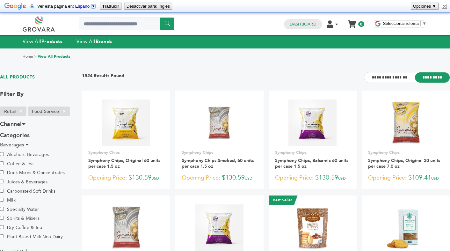
click at [26, 142] on icon at bounding box center [26, 144] width 3 height 5
